Goal: Check status

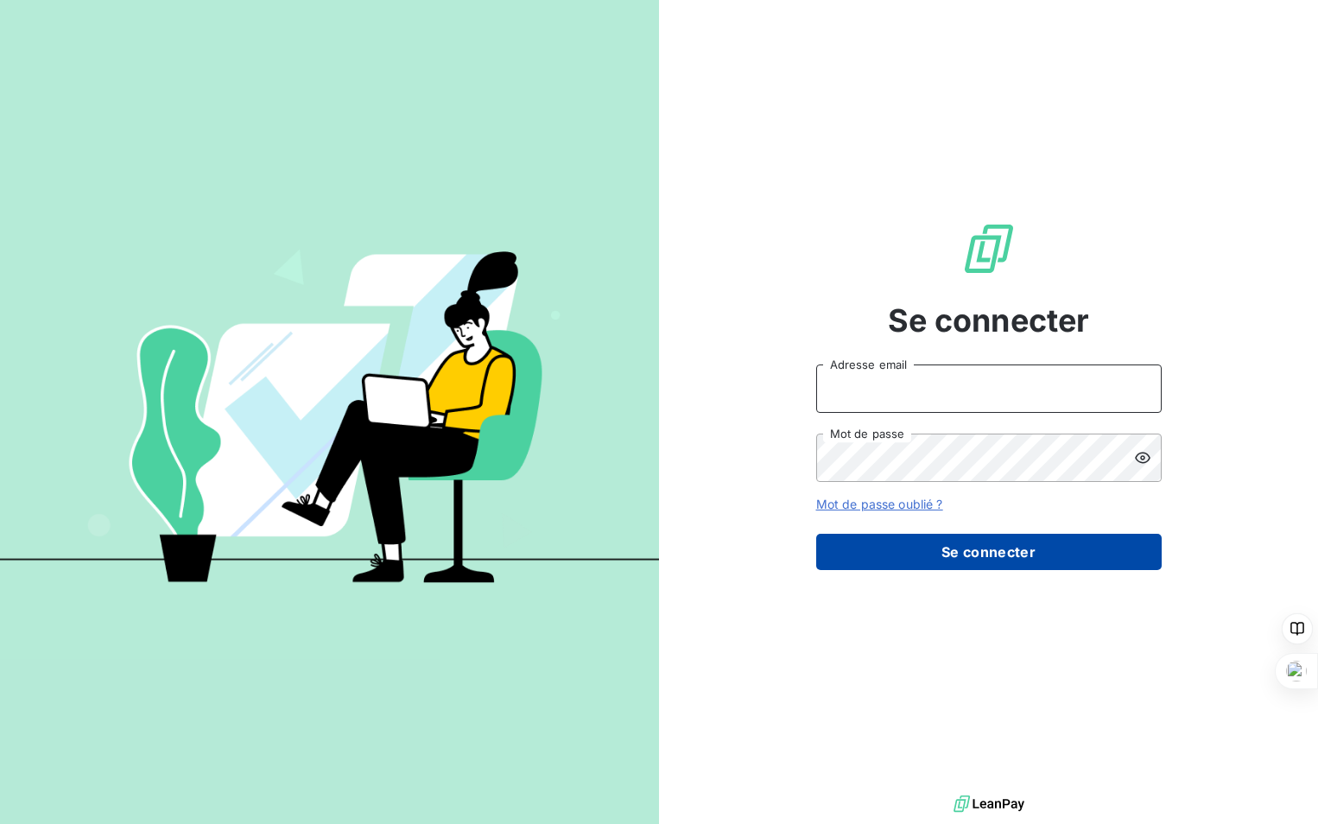
type input "[PERSON_NAME][EMAIL_ADDRESS][DOMAIN_NAME]"
click at [1050, 559] on button "Se connecter" at bounding box center [988, 552] width 345 height 36
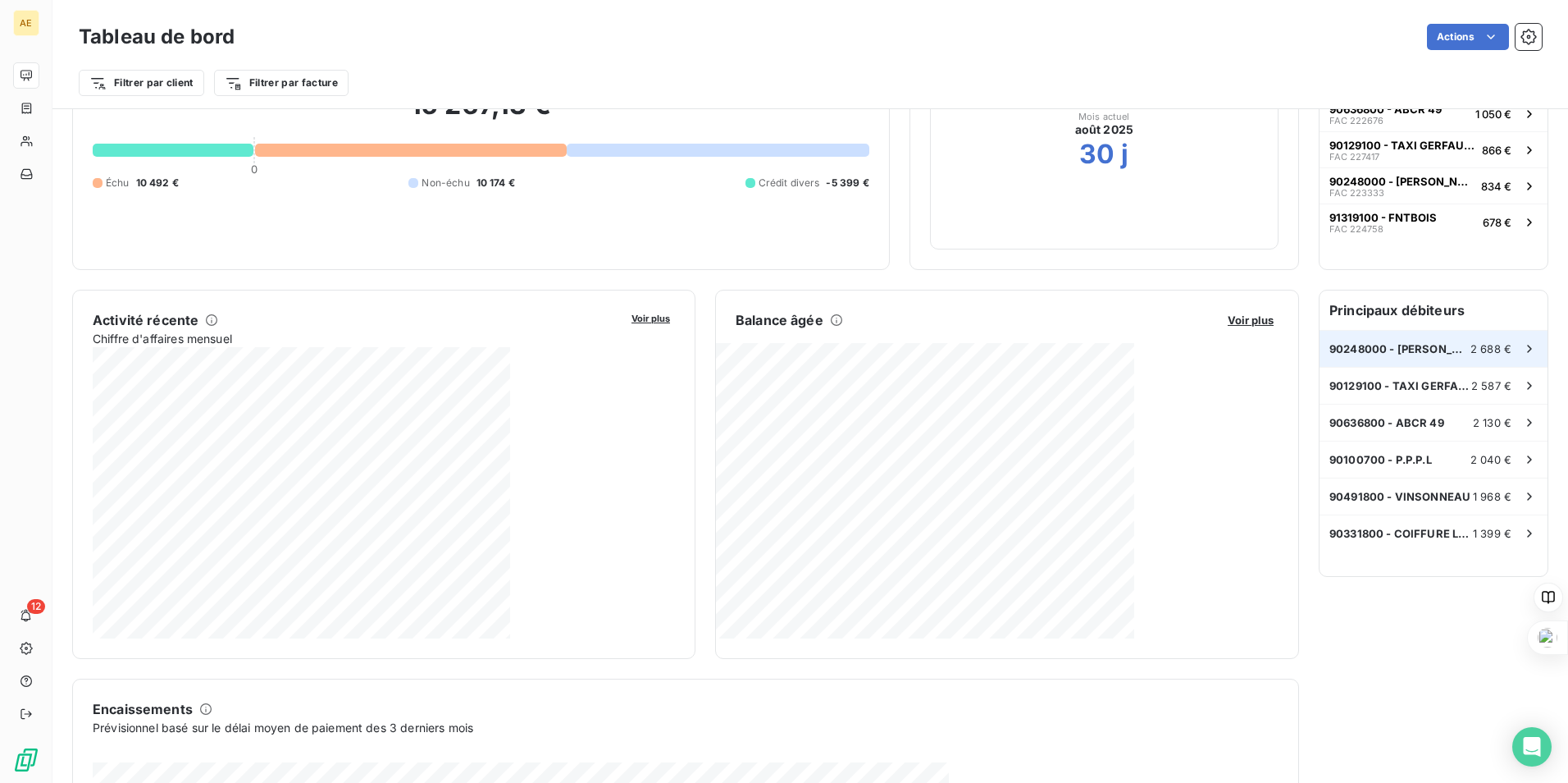
scroll to position [165, 0]
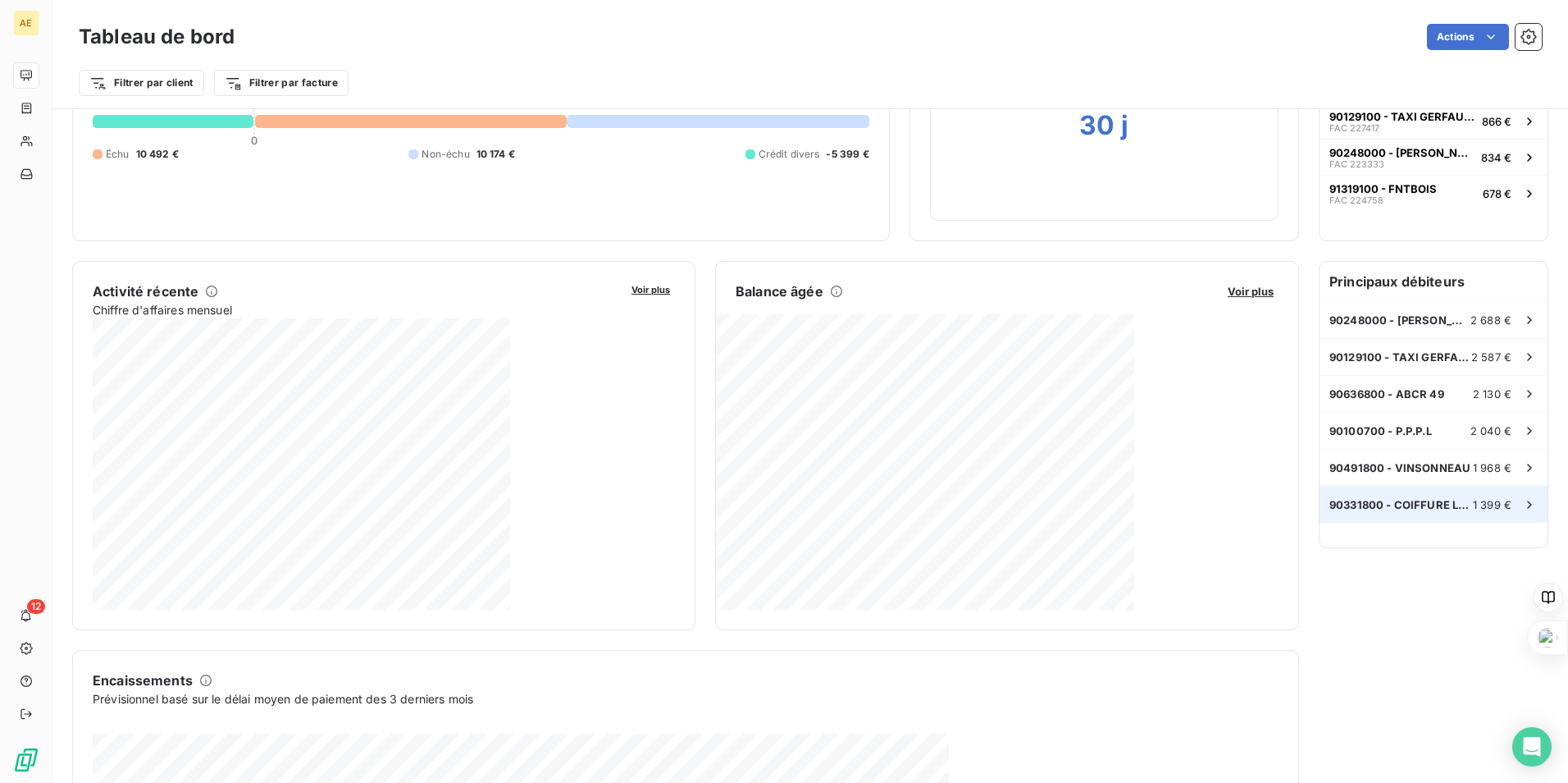
click at [1251, 516] on div "90331800 - COIFFURE LA MADELEINE 1 399 €" at bounding box center [1433, 505] width 228 height 36
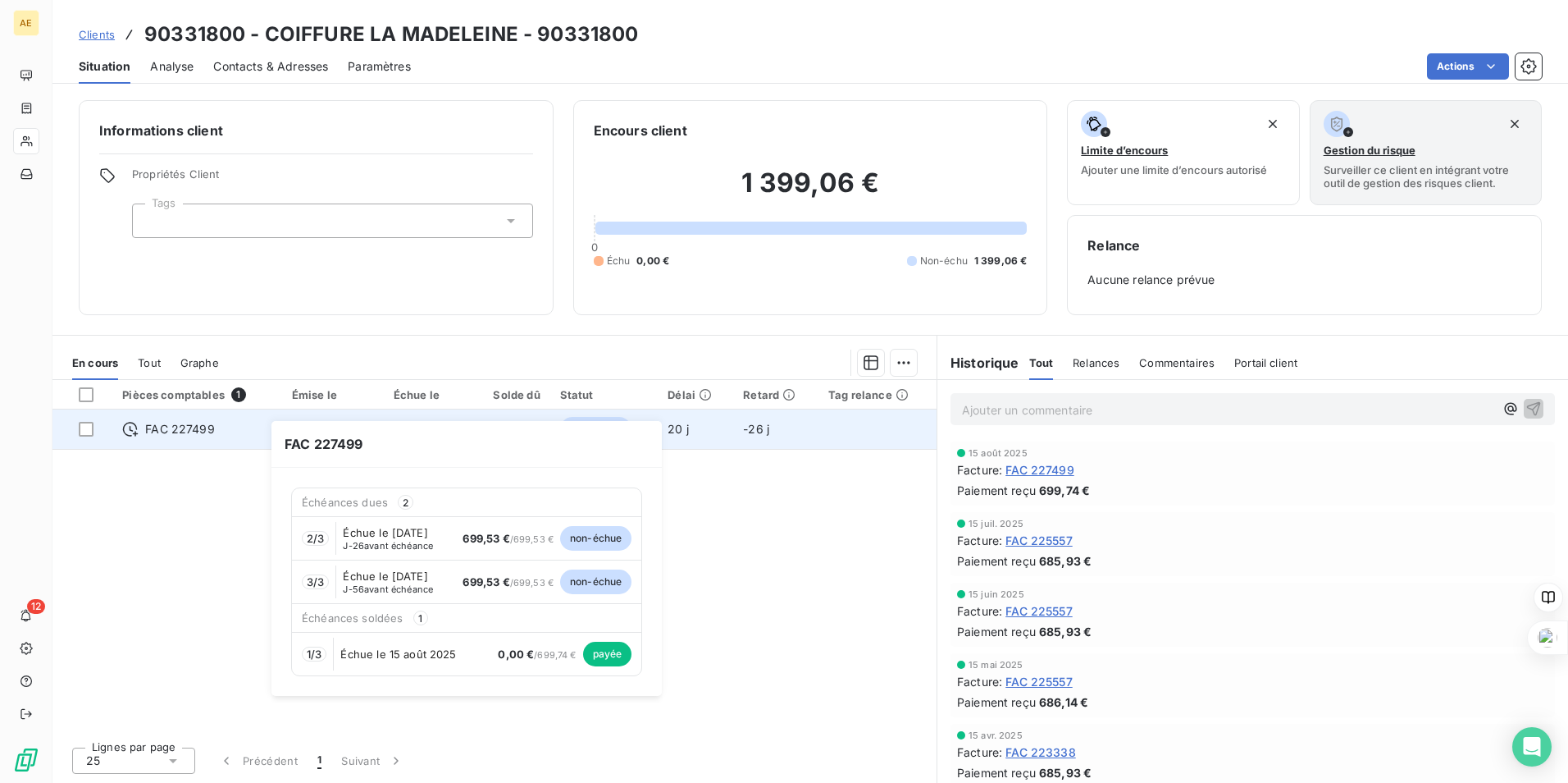
click at [174, 428] on span "FAC 227499" at bounding box center [179, 429] width 69 height 16
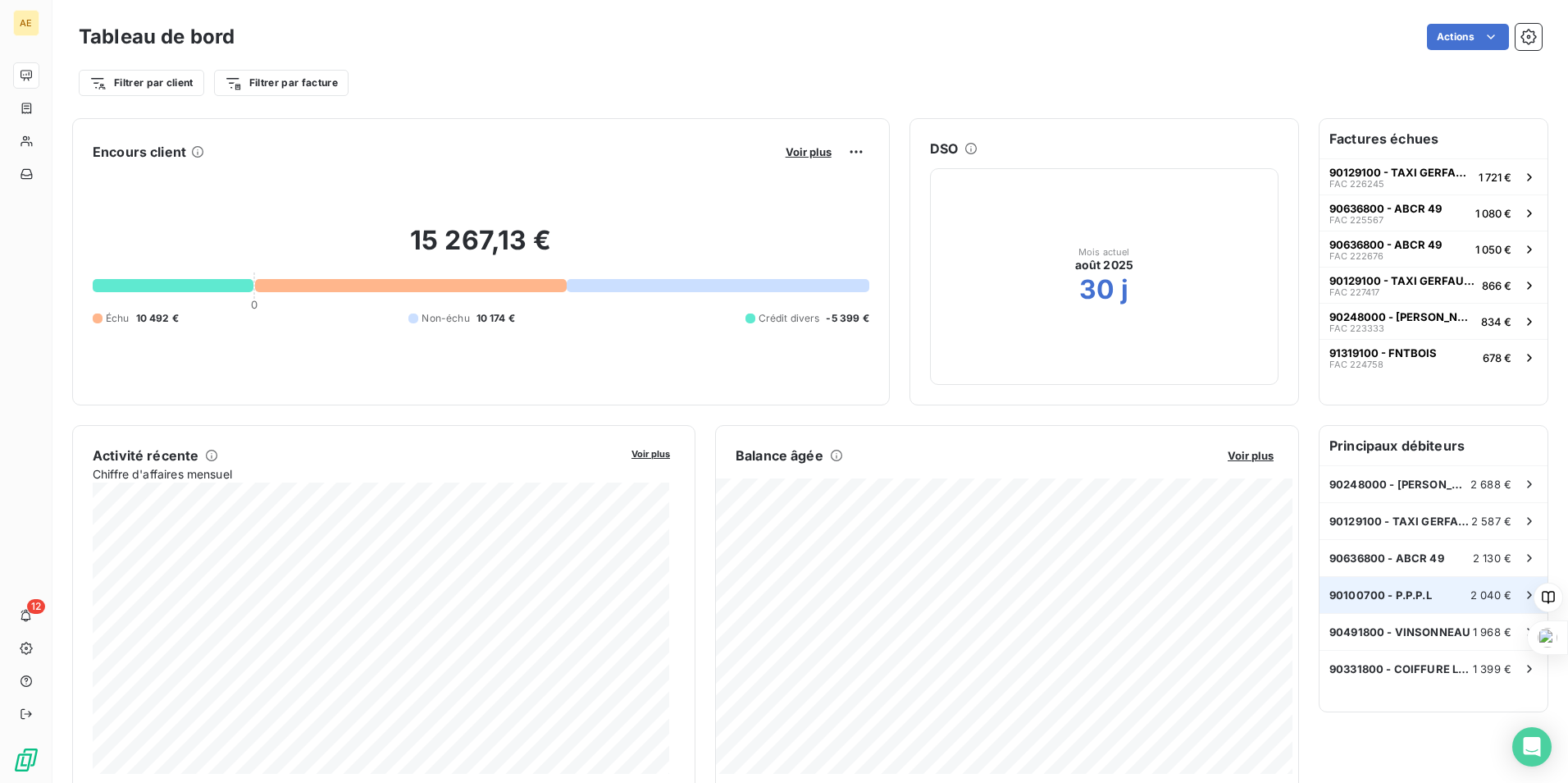
click at [1251, 591] on span "2 040 €" at bounding box center [1490, 595] width 41 height 13
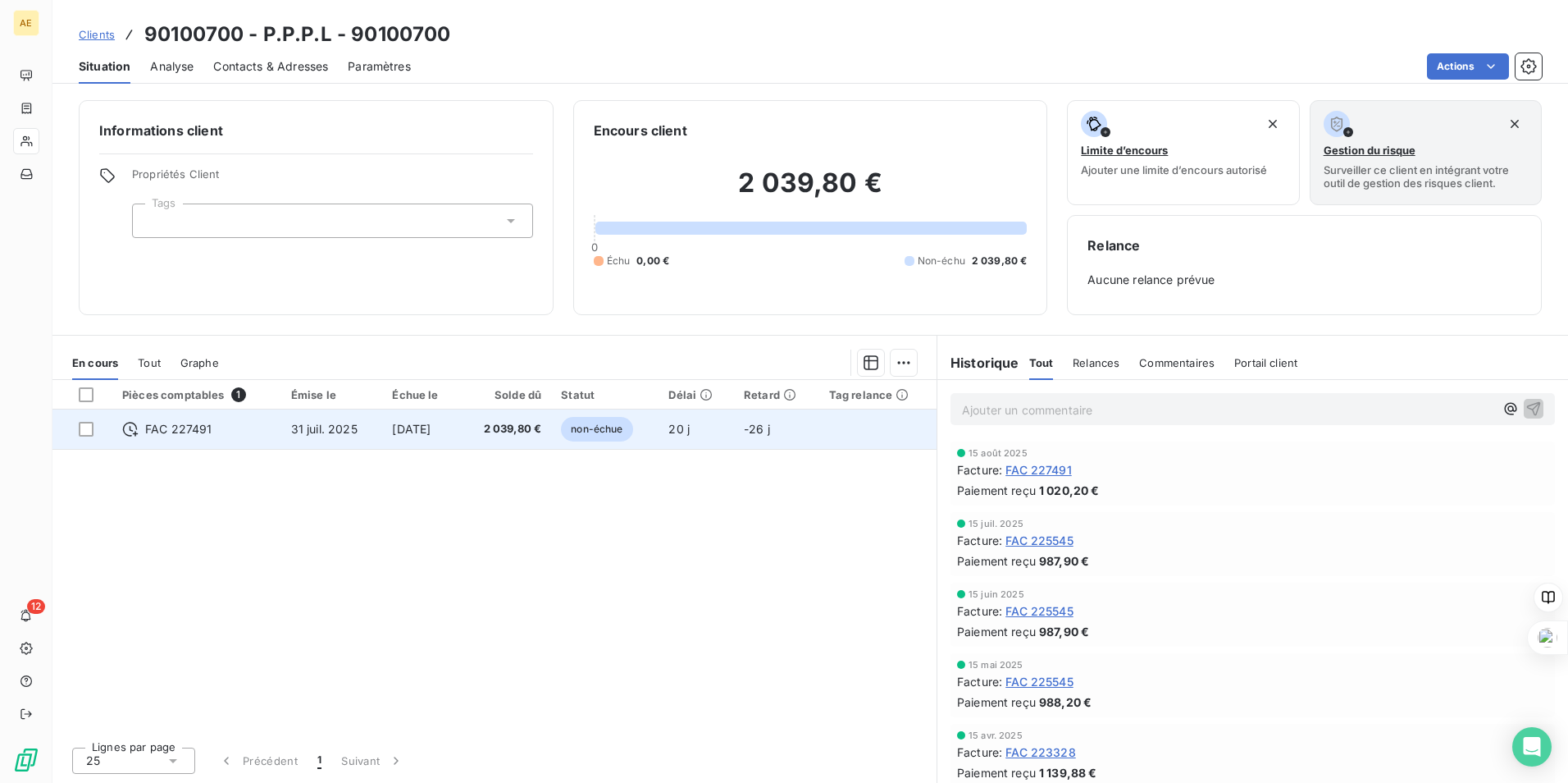
click at [192, 432] on span "FAC 227491" at bounding box center [179, 429] width 67 height 16
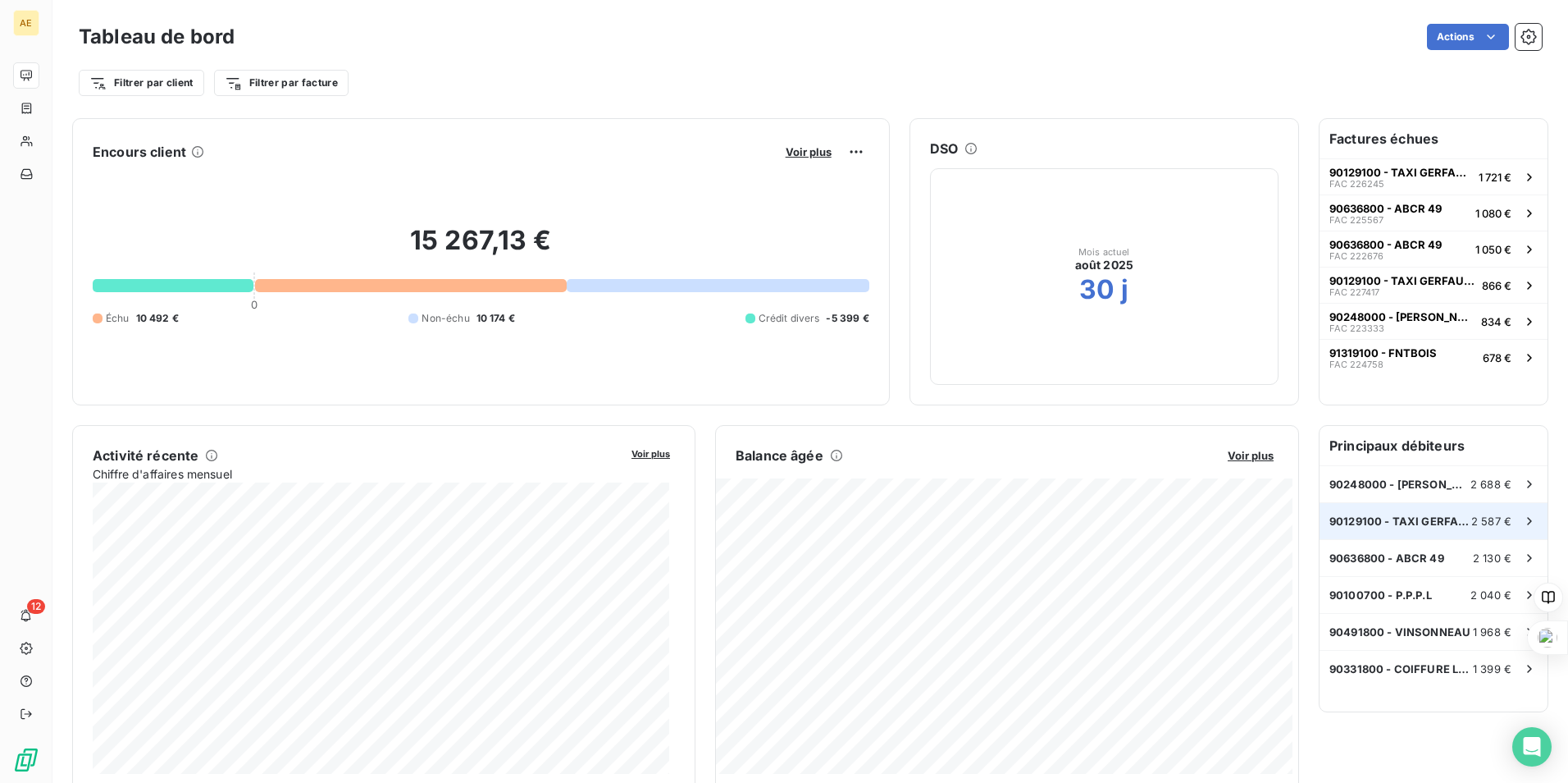
click at [1251, 525] on span "2 587 €" at bounding box center [1491, 521] width 40 height 13
